Goal: Task Accomplishment & Management: Manage account settings

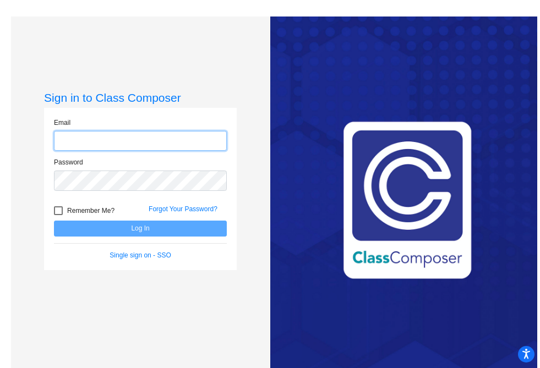
click at [142, 146] on input "email" at bounding box center [140, 141] width 173 height 20
type input "[EMAIL_ADDRESS][DOMAIN_NAME]"
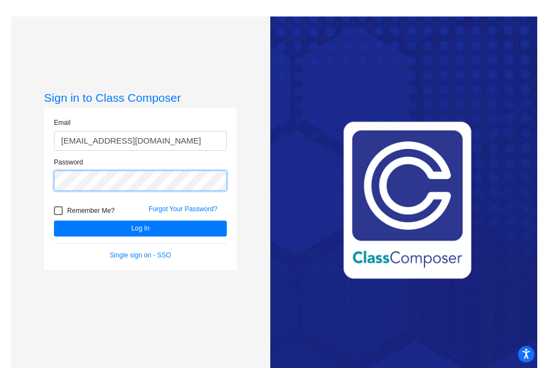
click at [54, 221] on button "Log In" at bounding box center [140, 229] width 173 height 16
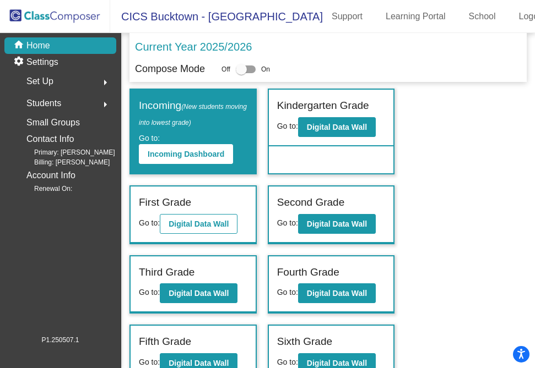
scroll to position [59, 0]
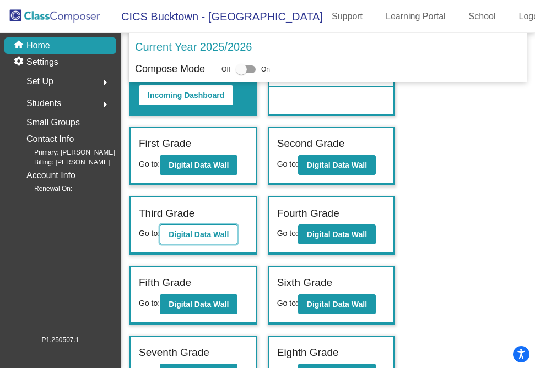
click at [195, 235] on b "Digital Data Wall" at bounding box center [199, 234] width 60 height 9
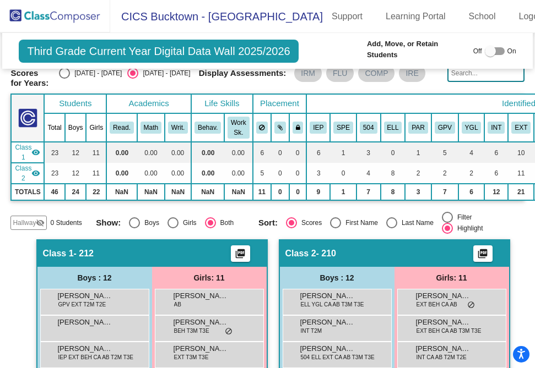
scroll to position [290, 0]
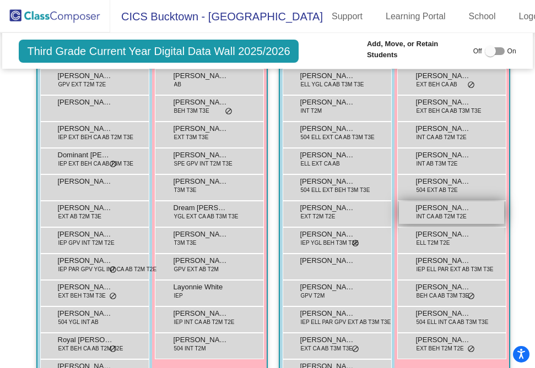
click at [481, 203] on div "[PERSON_NAME] INT CA AB T2M T2E lock do_not_disturb_alt" at bounding box center [451, 213] width 105 height 23
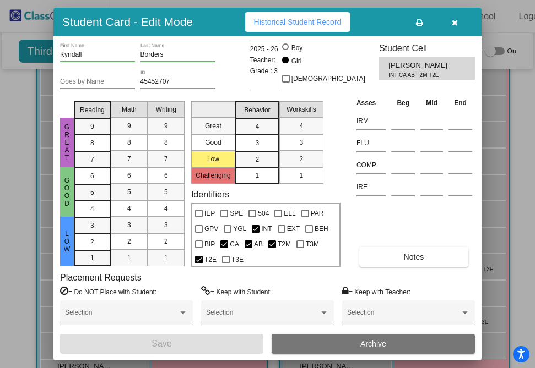
click at [314, 343] on button "Archive" at bounding box center [372, 344] width 203 height 20
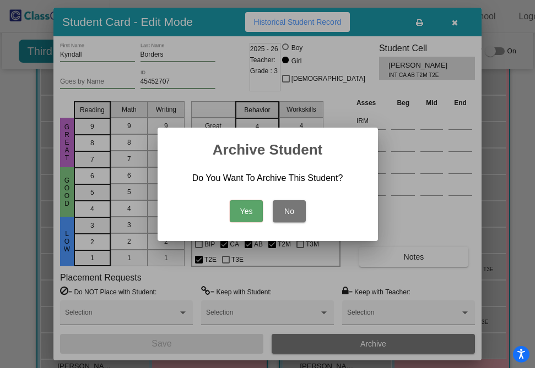
click at [247, 214] on button "Yes" at bounding box center [246, 211] width 33 height 22
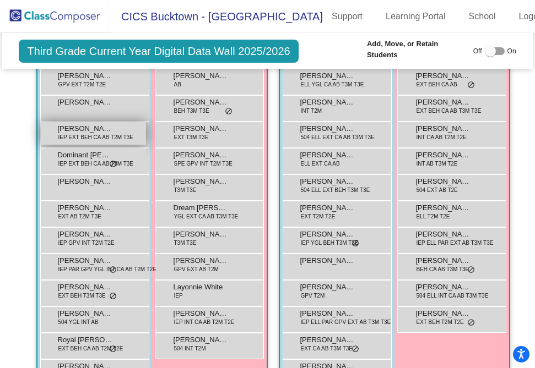
click at [132, 122] on div "[PERSON_NAME] IEP EXT BEH CA AB T2M T3E lock do_not_disturb_alt" at bounding box center [93, 133] width 105 height 23
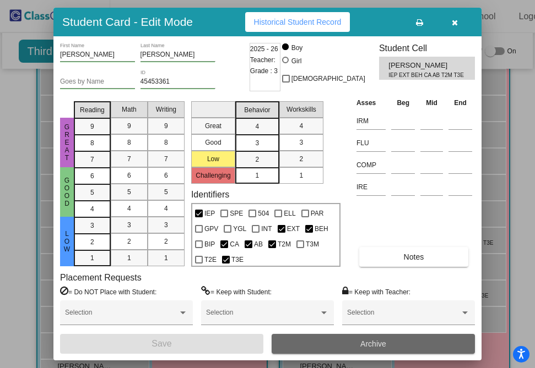
click at [312, 341] on button "Archive" at bounding box center [372, 344] width 203 height 20
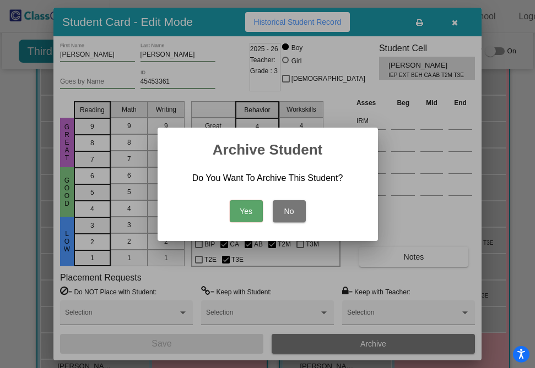
click at [246, 209] on button "Yes" at bounding box center [246, 211] width 33 height 22
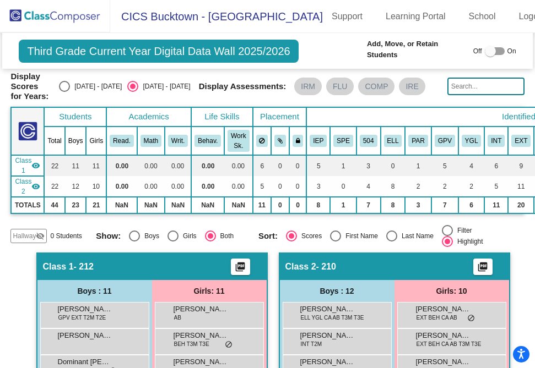
scroll to position [0, 0]
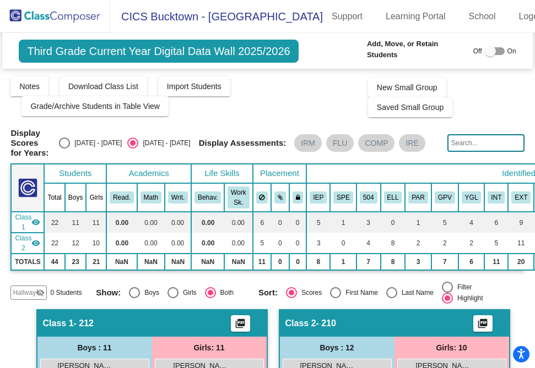
click at [62, 18] on img at bounding box center [55, 16] width 110 height 32
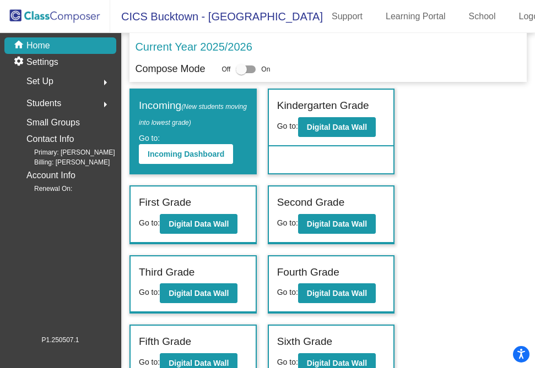
scroll to position [59, 0]
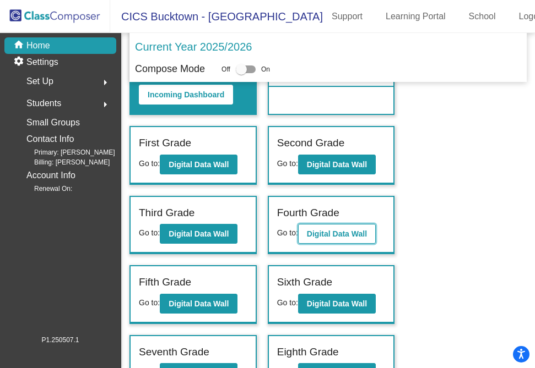
click at [328, 231] on b "Digital Data Wall" at bounding box center [337, 234] width 60 height 9
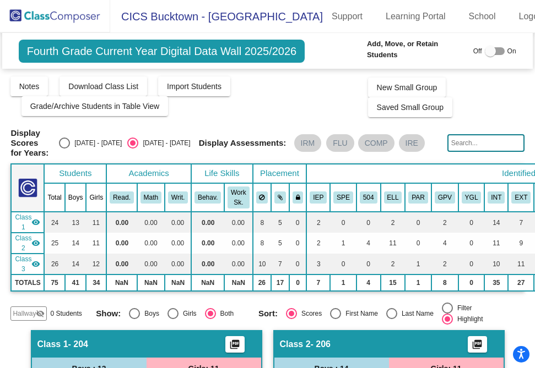
scroll to position [417, 0]
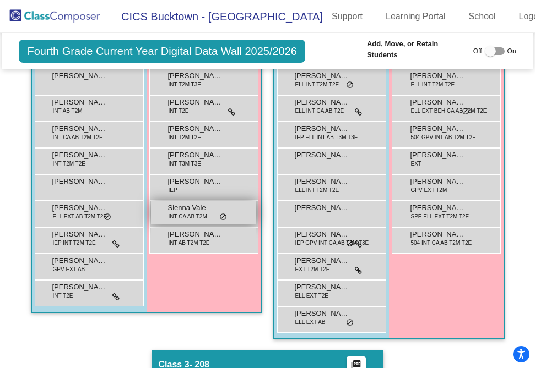
click at [242, 208] on div "Sienna Vale INT CA AB T2M lock do_not_disturb_alt" at bounding box center [203, 213] width 105 height 23
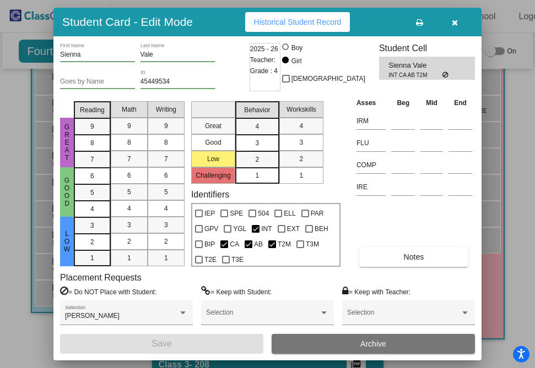
click at [316, 343] on button "Archive" at bounding box center [372, 344] width 203 height 20
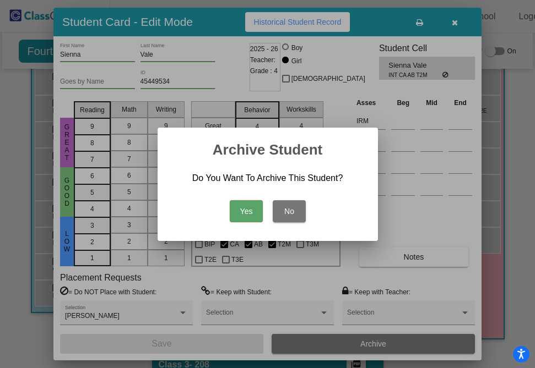
click at [244, 210] on button "Yes" at bounding box center [246, 211] width 33 height 22
